Goal: Check status: Check status

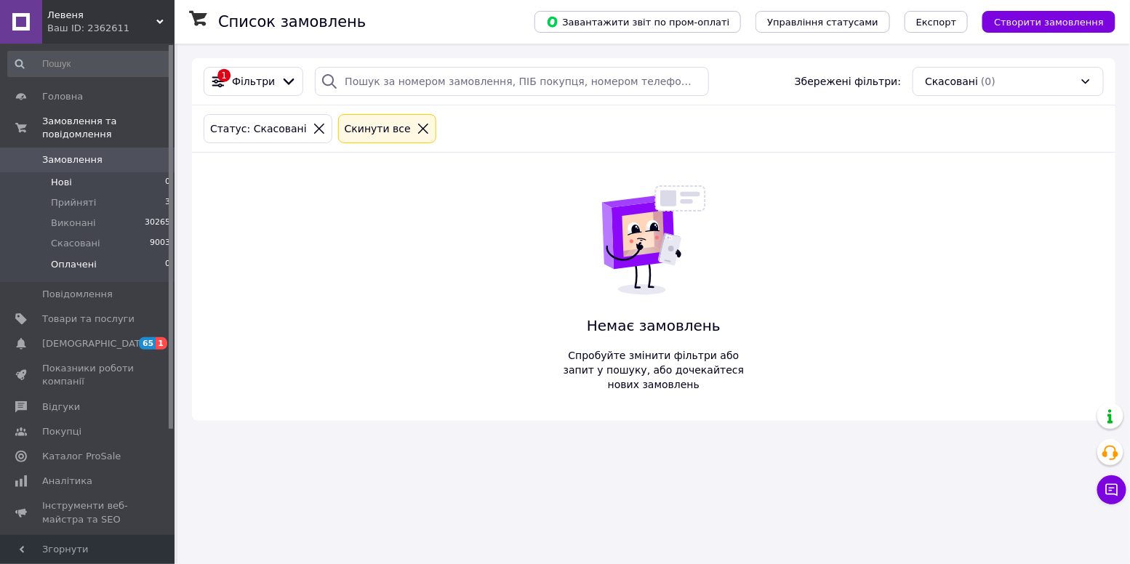
click at [82, 180] on li "Нові 0" at bounding box center [89, 182] width 179 height 20
click at [88, 264] on span "Оплачені" at bounding box center [74, 264] width 46 height 13
click at [81, 322] on span "Товари та послуги" at bounding box center [88, 319] width 92 height 13
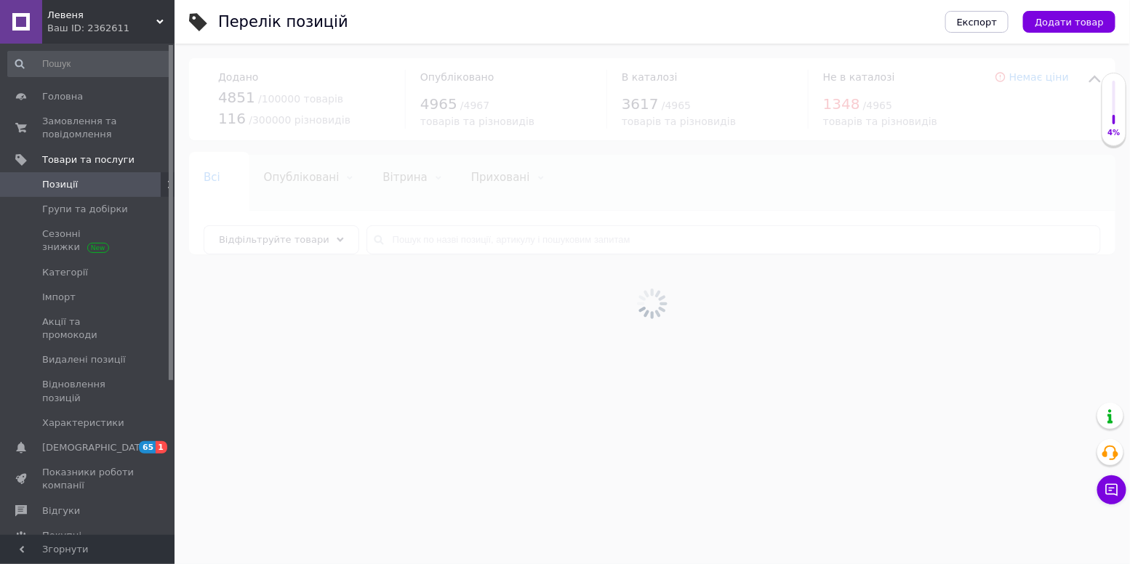
click at [453, 239] on div at bounding box center [653, 304] width 956 height 521
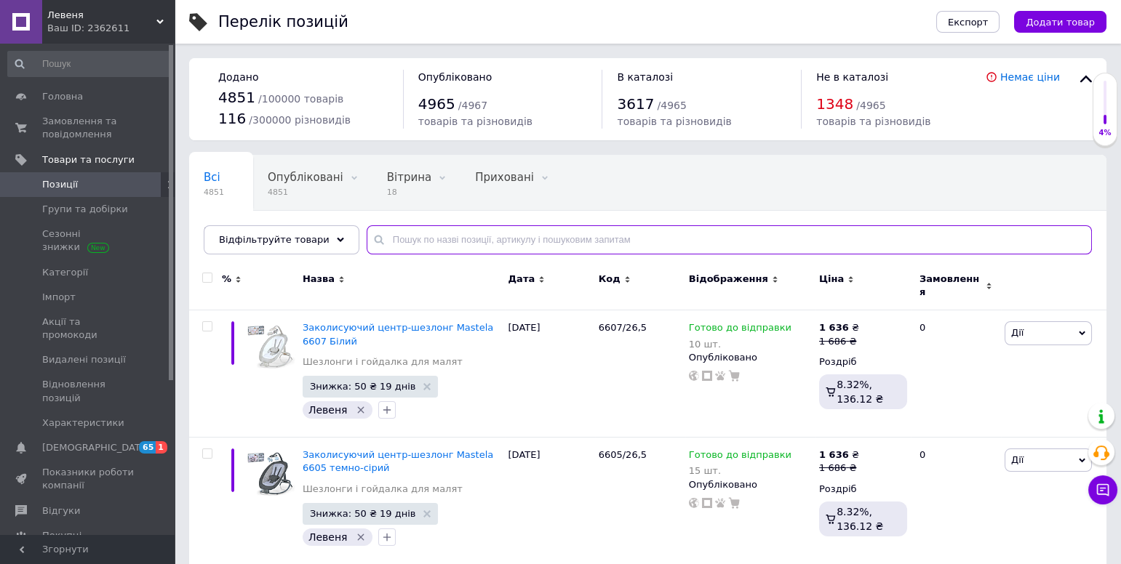
click at [420, 241] on input "text" at bounding box center [729, 239] width 725 height 29
type input "64132"
